Goal: Transaction & Acquisition: Subscribe to service/newsletter

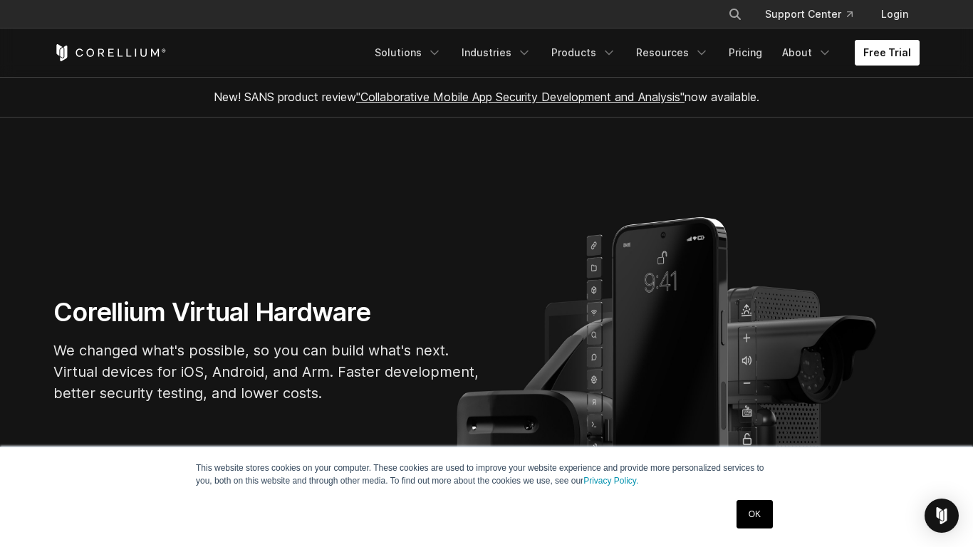
click at [886, 55] on link "Free Trial" at bounding box center [887, 53] width 65 height 26
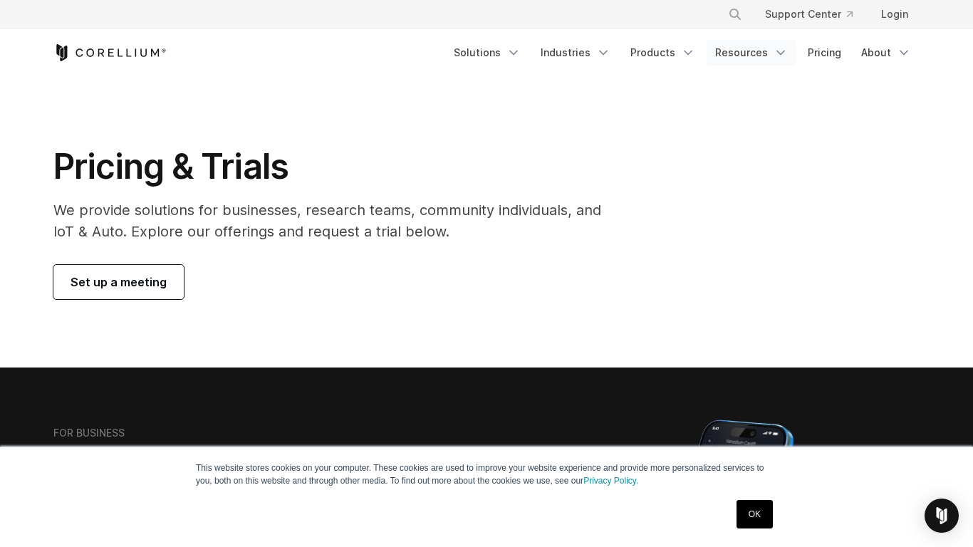
click at [766, 54] on link "Resources" at bounding box center [752, 53] width 90 height 26
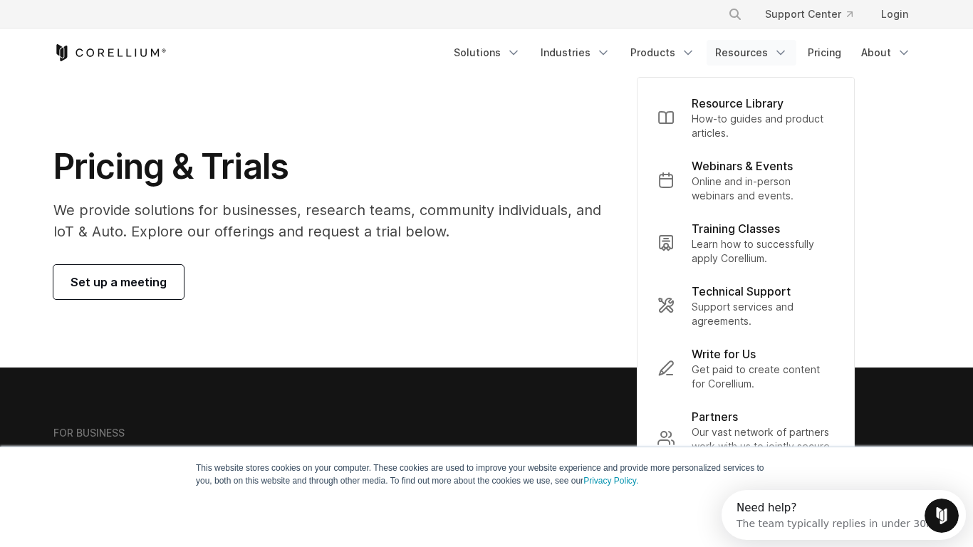
click at [324, 185] on h1 "Pricing & Trials" at bounding box center [337, 166] width 568 height 43
